Goal: Task Accomplishment & Management: Manage account settings

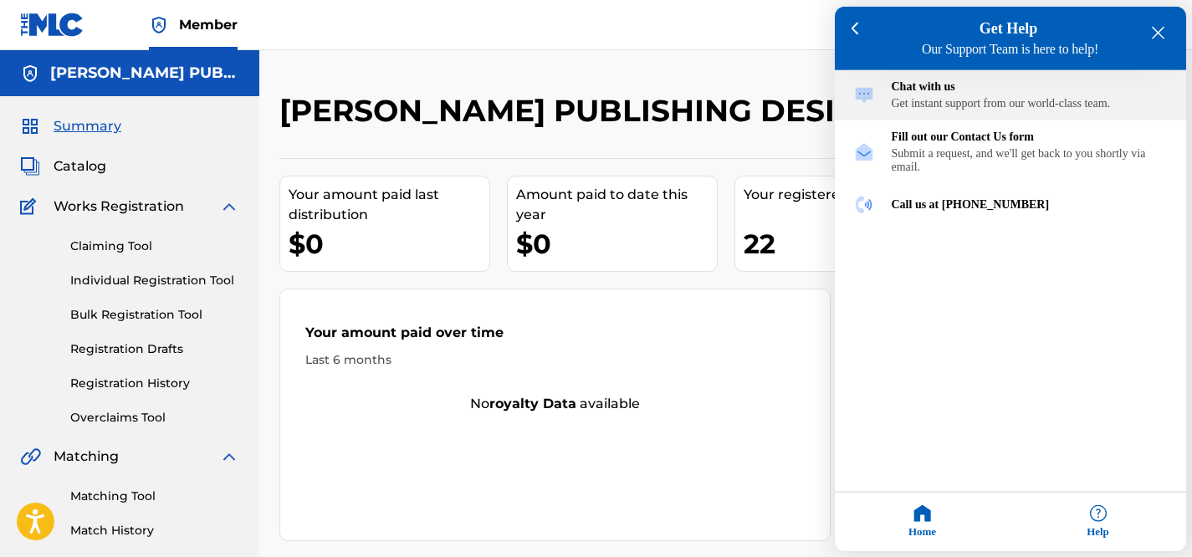
click at [858, 91] on img "Chat with us" at bounding box center [864, 95] width 22 height 22
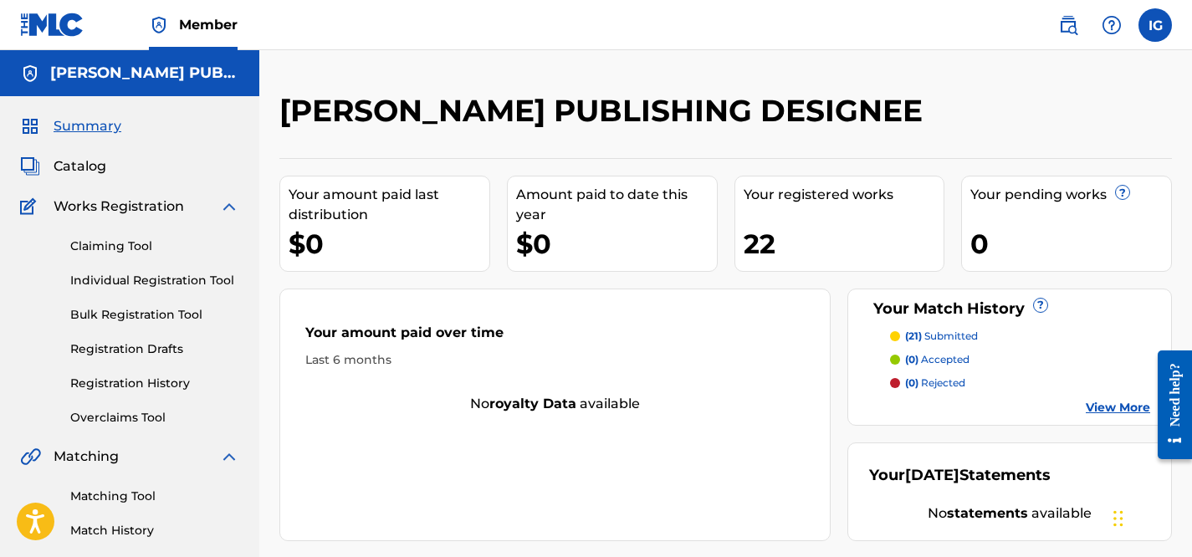
click at [1171, 388] on div "Need help?" at bounding box center [1175, 394] width 23 height 64
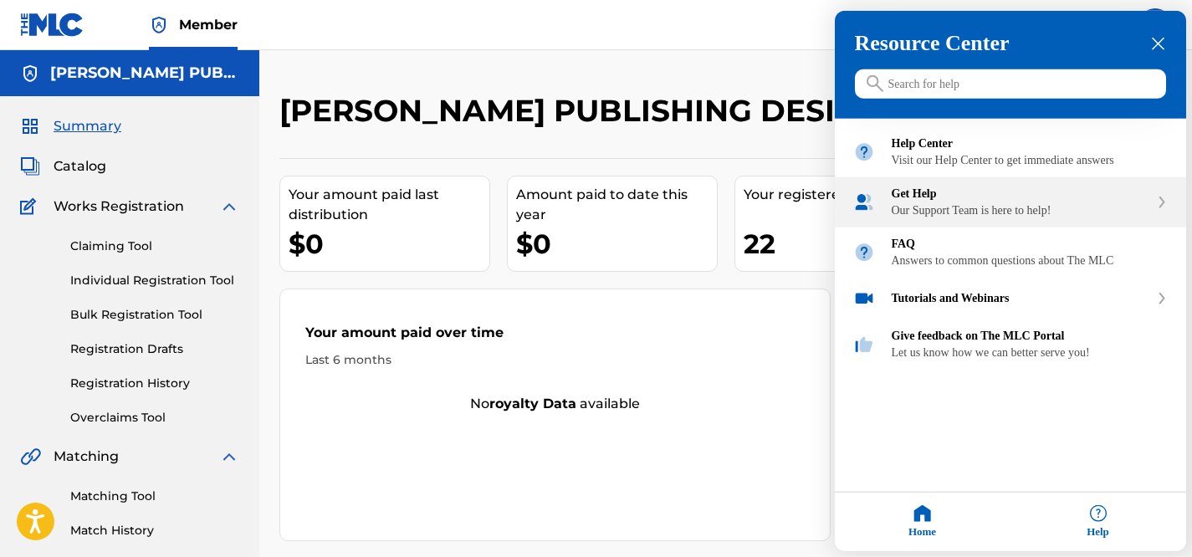
click at [1016, 218] on div "Our Support Team is here to help!" at bounding box center [1021, 210] width 258 height 13
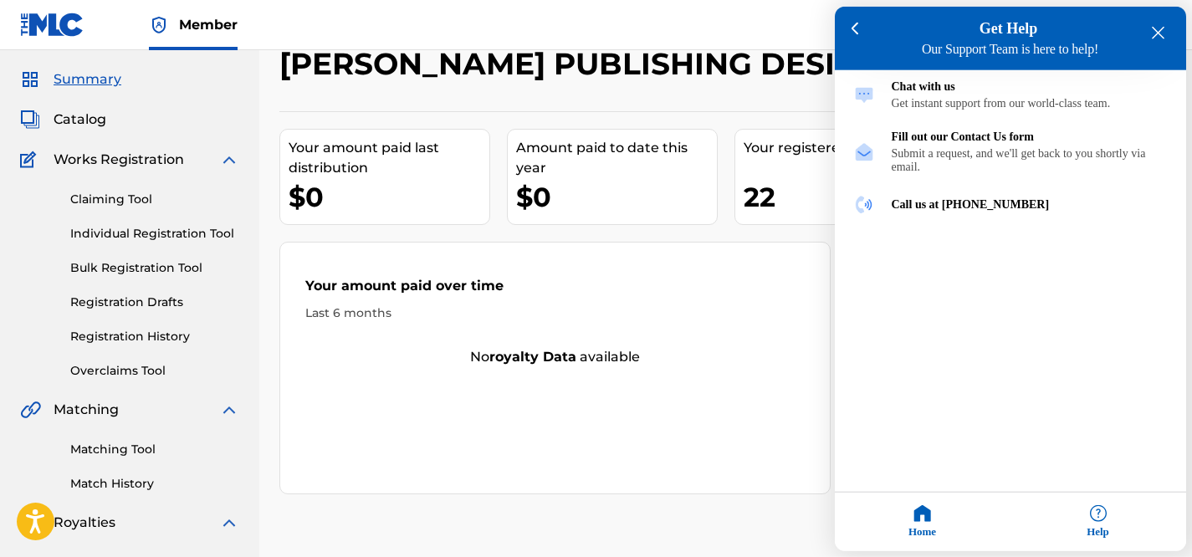
scroll to position [35, 0]
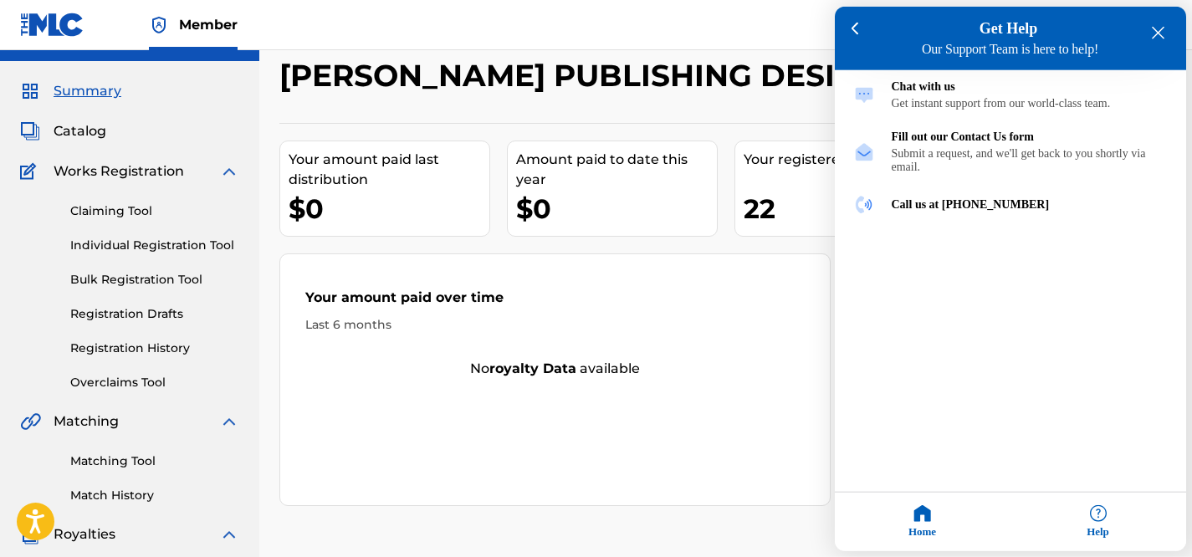
click at [612, 214] on div at bounding box center [596, 278] width 1192 height 557
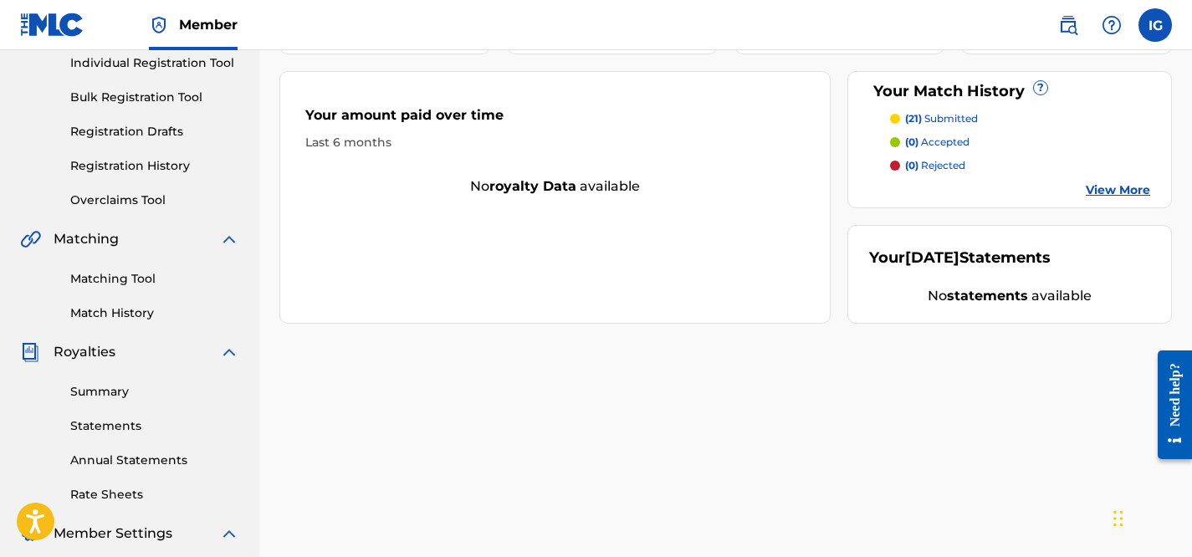
scroll to position [221, 0]
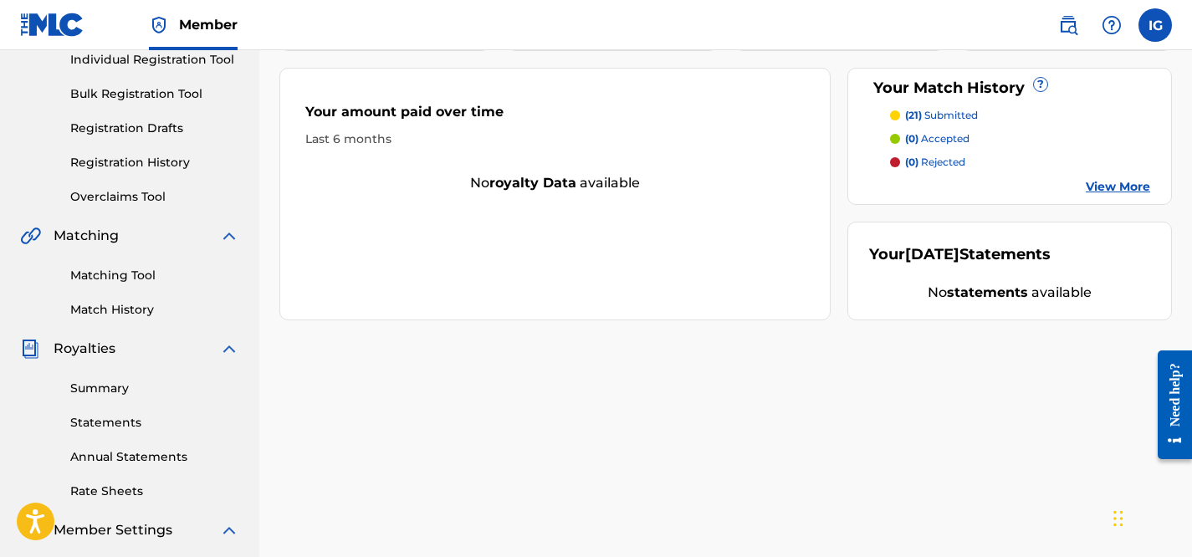
click at [1107, 196] on link "View More" at bounding box center [1118, 187] width 64 height 18
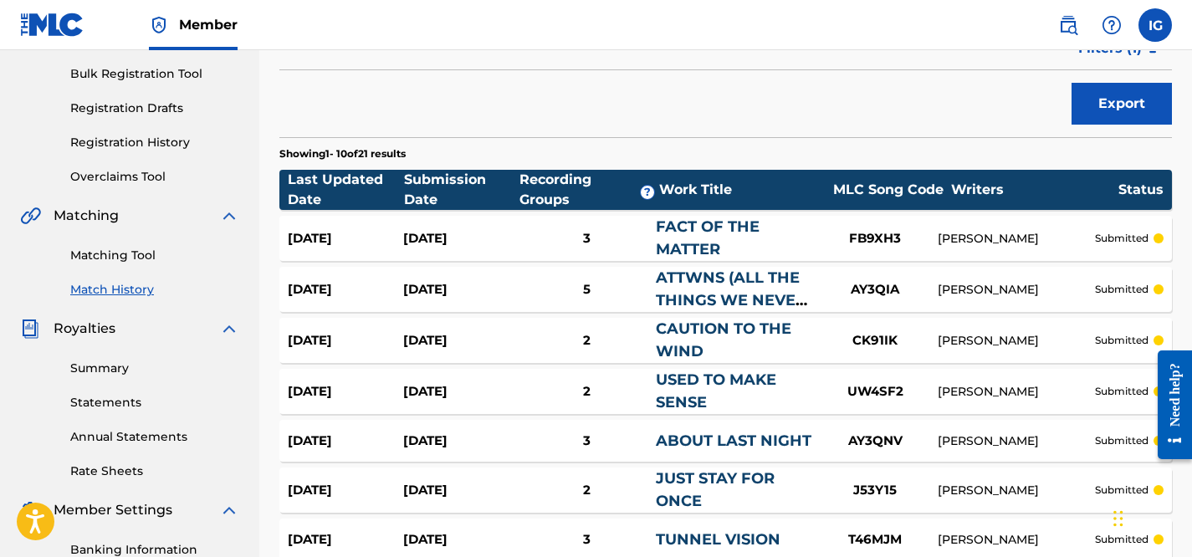
scroll to position [243, 0]
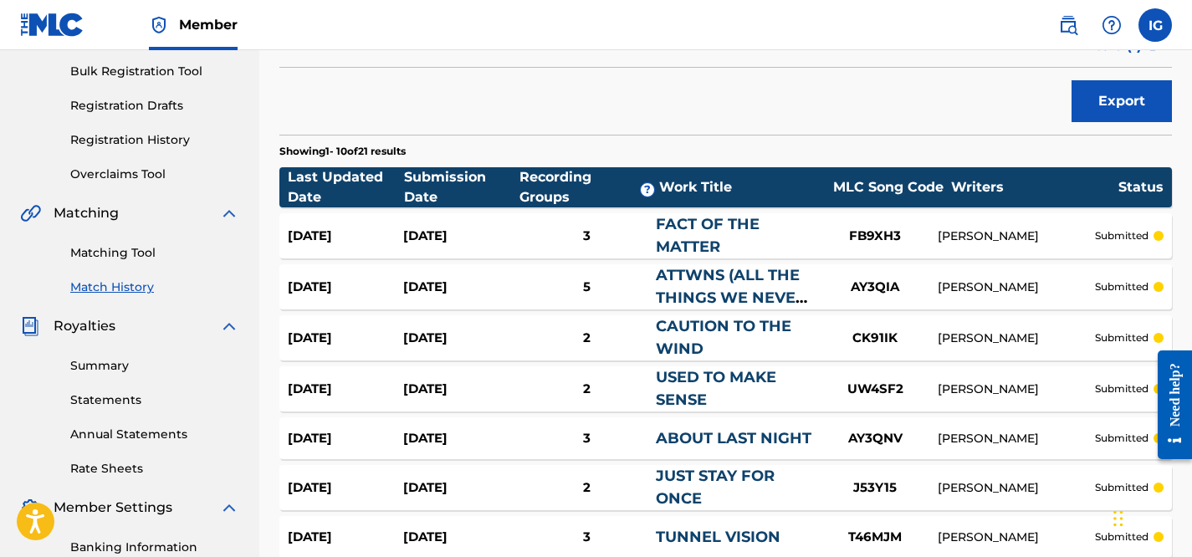
click at [106, 283] on link "Match History" at bounding box center [154, 288] width 169 height 18
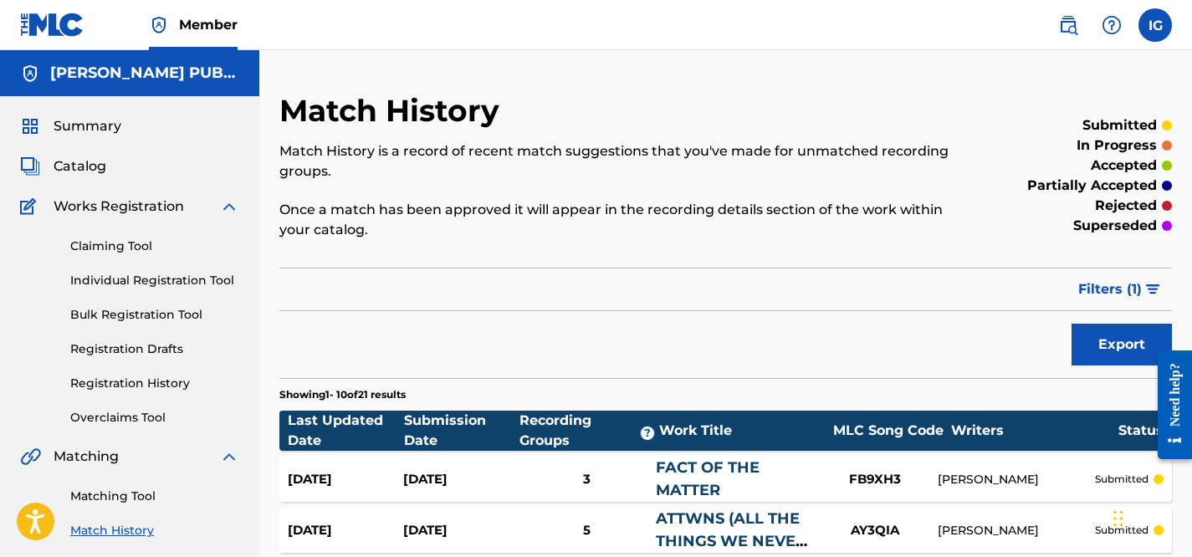
click at [100, 250] on link "Claiming Tool" at bounding box center [154, 247] width 169 height 18
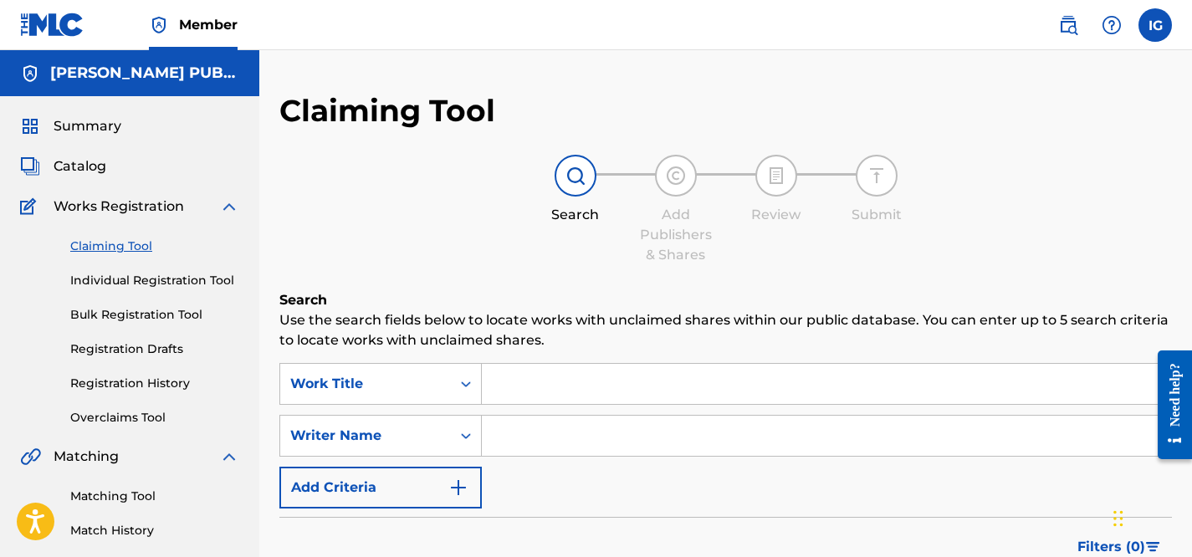
scroll to position [18, 0]
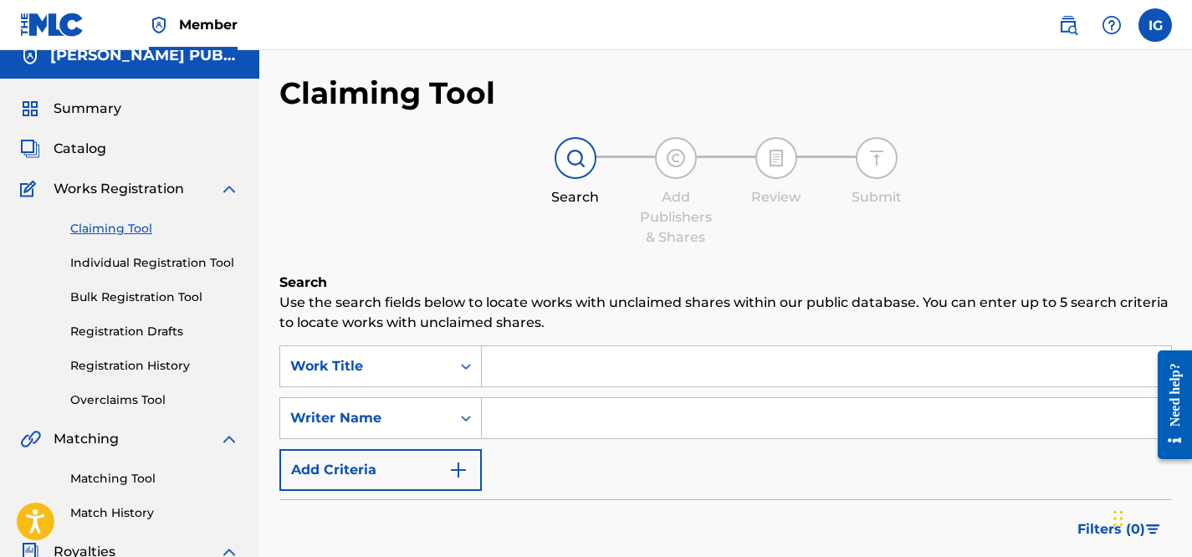
click at [105, 510] on link "Match History" at bounding box center [154, 513] width 169 height 18
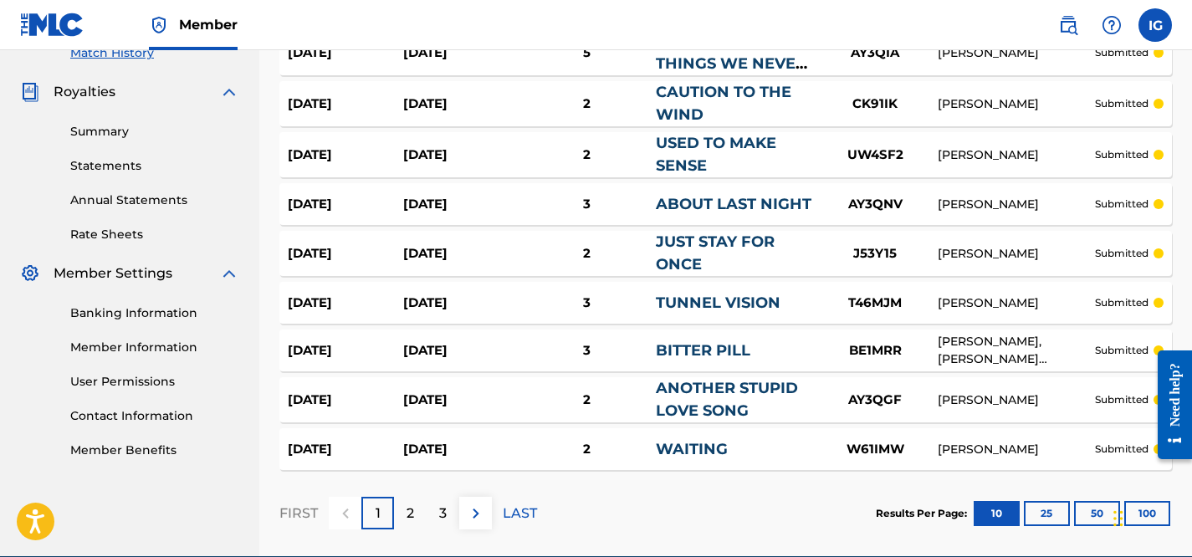
scroll to position [482, 0]
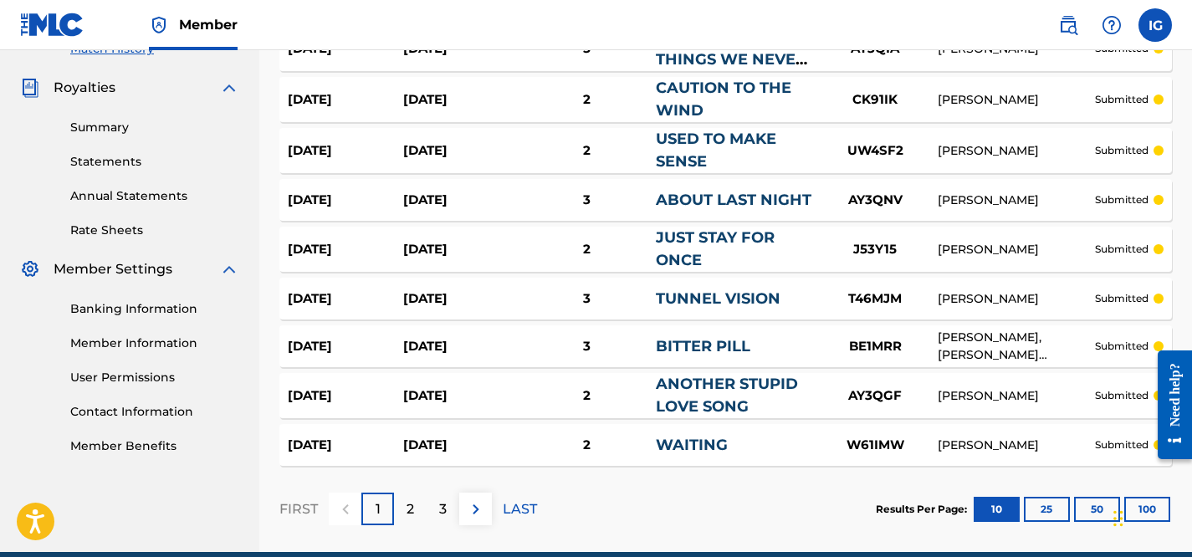
click at [150, 309] on link "Banking Information" at bounding box center [154, 309] width 169 height 18
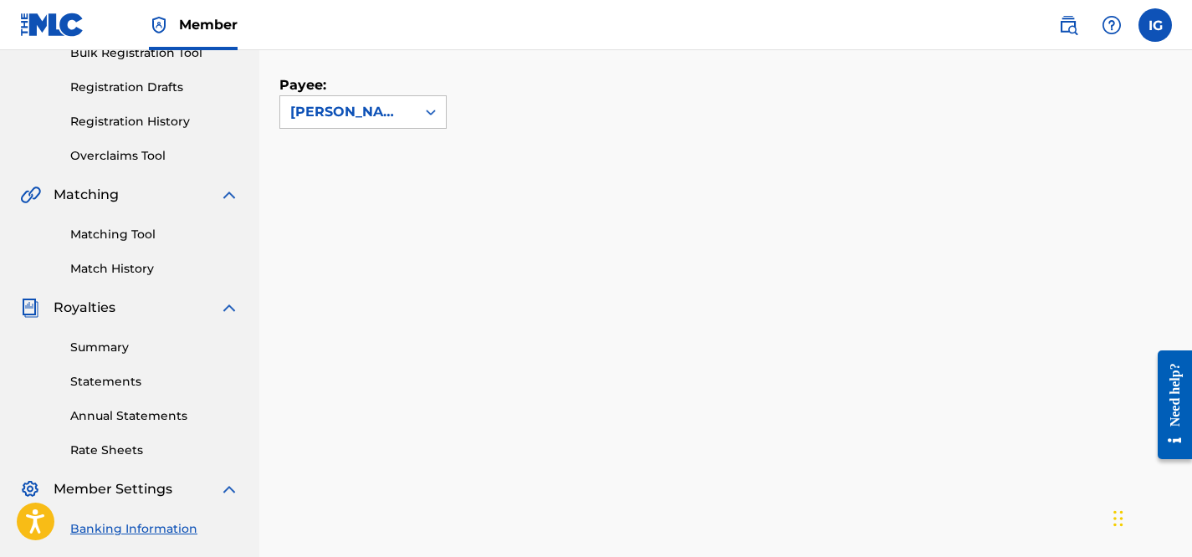
scroll to position [255, 0]
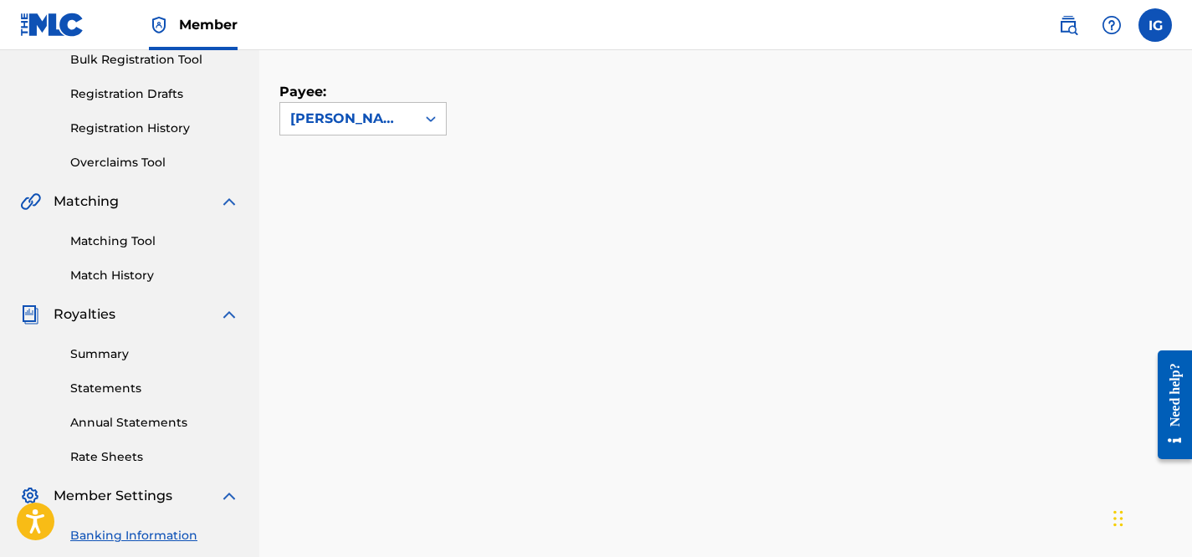
click at [111, 273] on link "Match History" at bounding box center [154, 276] width 169 height 18
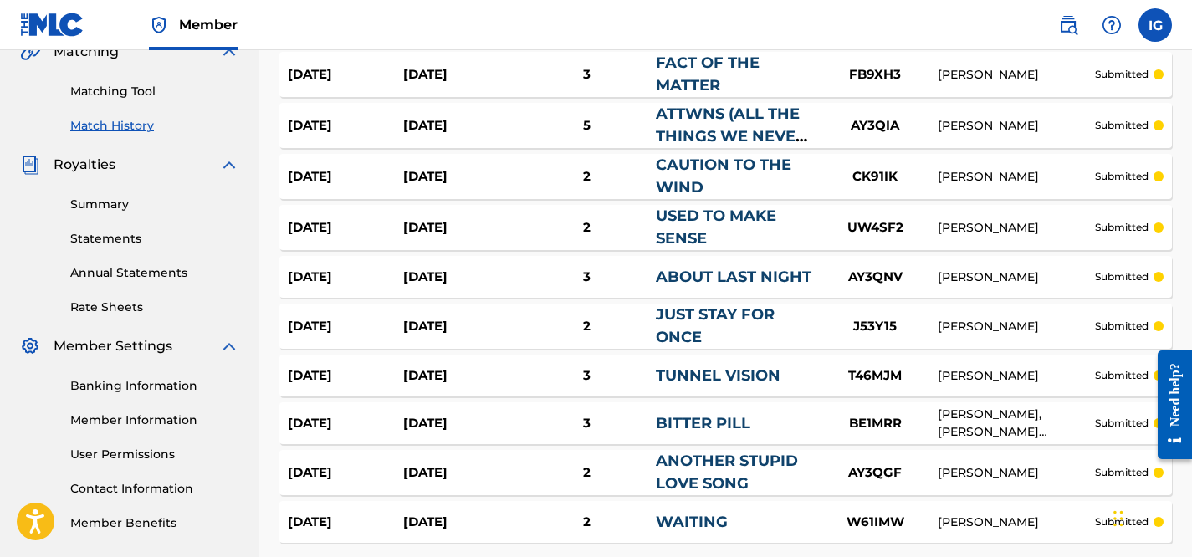
scroll to position [393, 0]
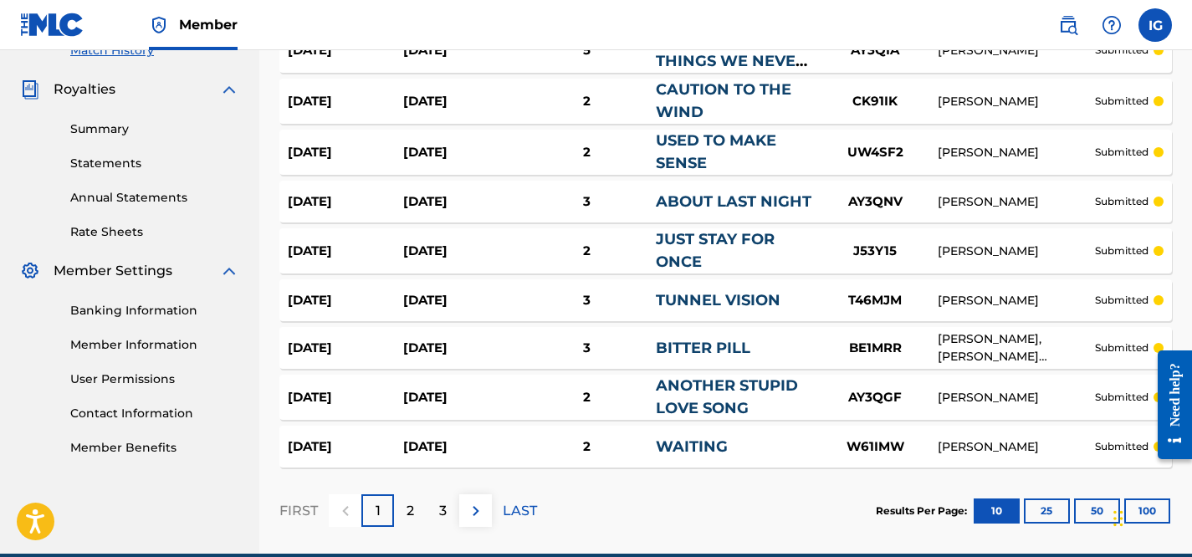
click at [412, 509] on p "2" at bounding box center [411, 511] width 8 height 20
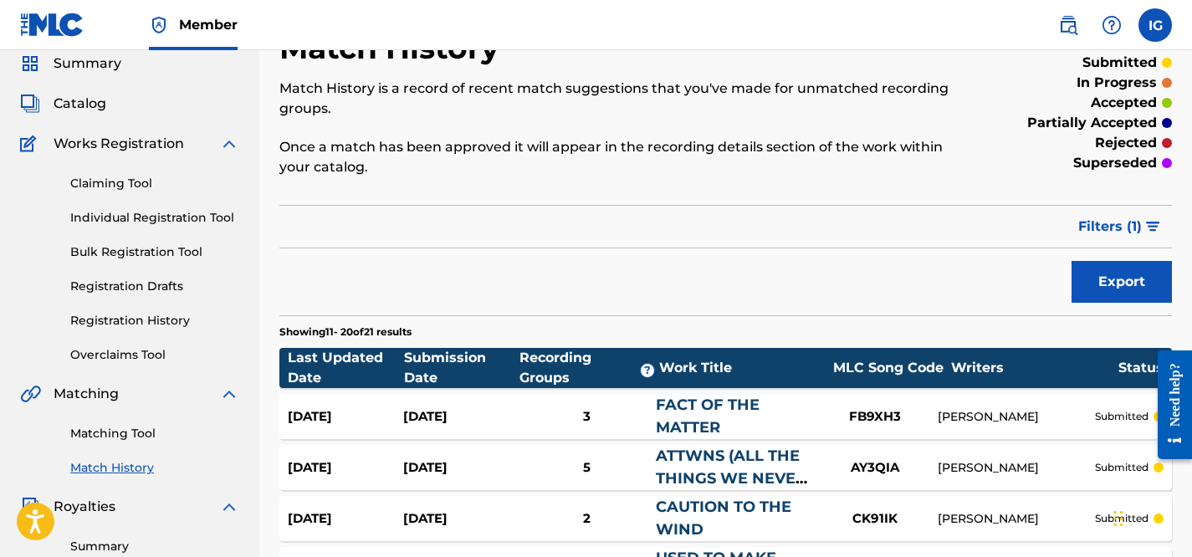
scroll to position [0, 0]
